Goal: Find specific page/section: Find specific page/section

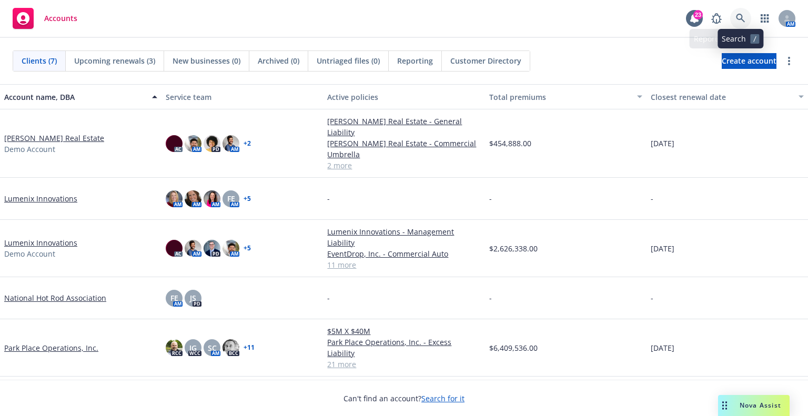
click at [736, 19] on icon at bounding box center [740, 18] width 9 height 9
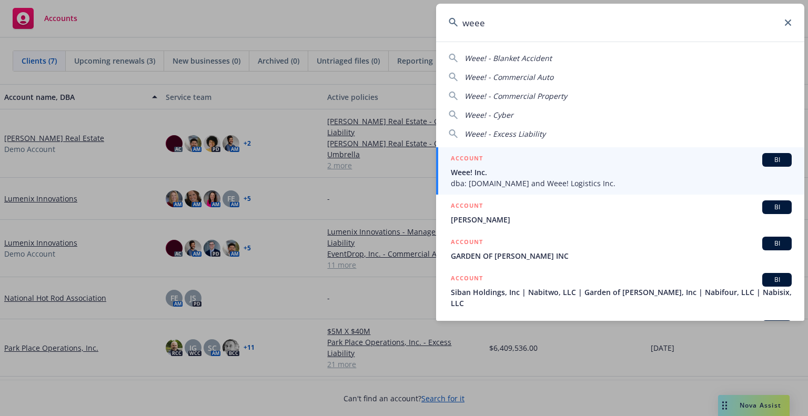
type input "weee"
click at [532, 168] on span "Weee! Inc." at bounding box center [621, 172] width 341 height 11
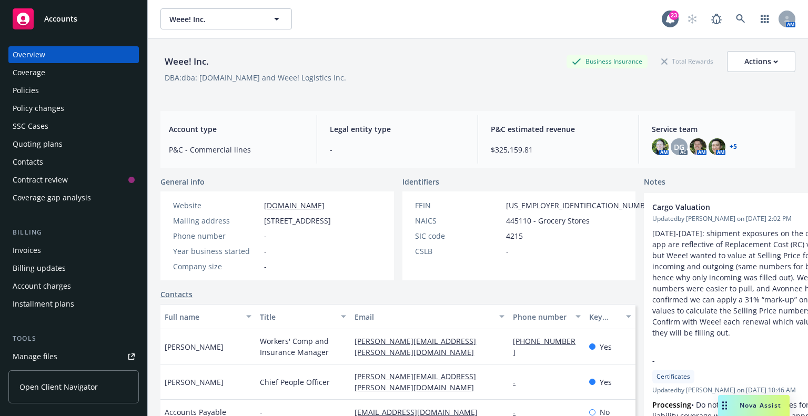
click at [67, 92] on div "Policies" at bounding box center [74, 90] width 122 height 17
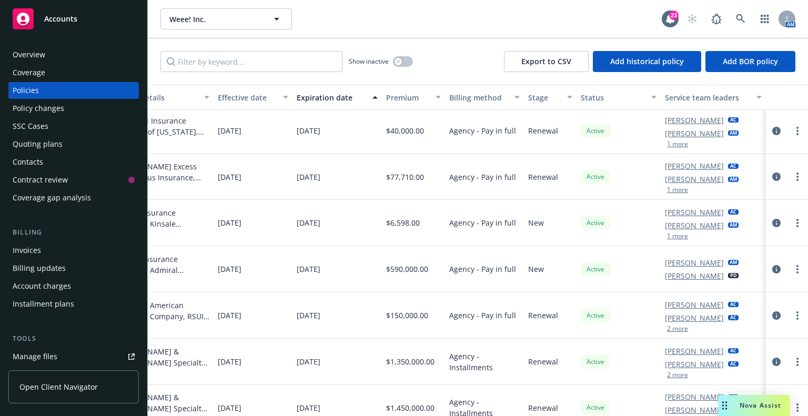
scroll to position [0, 363]
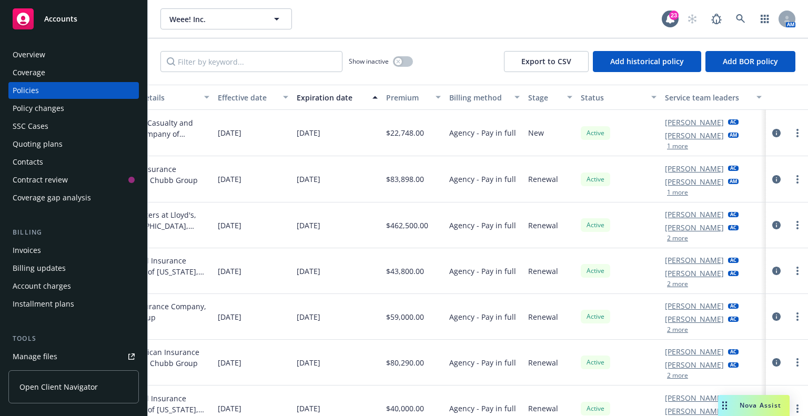
click at [61, 254] on div "Invoices" at bounding box center [74, 250] width 122 height 17
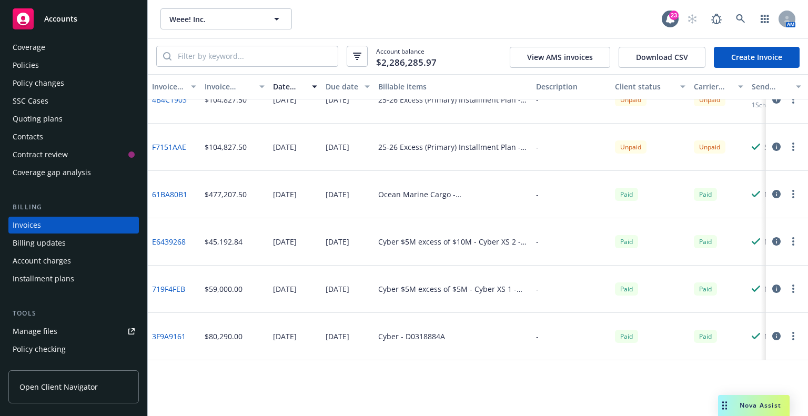
scroll to position [1158, 0]
